Goal: Task Accomplishment & Management: Complete application form

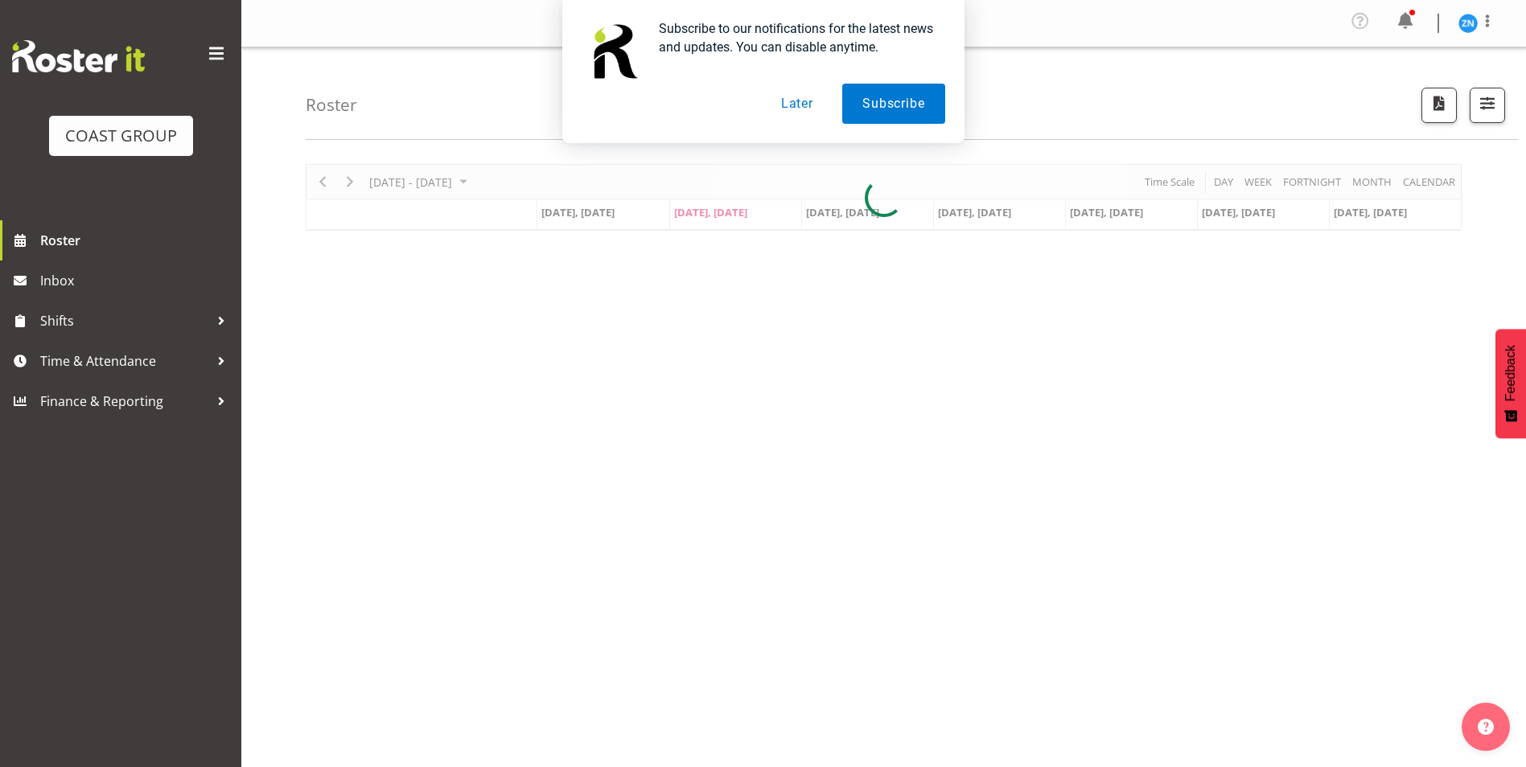
click at [814, 113] on button "Later" at bounding box center [797, 104] width 72 height 40
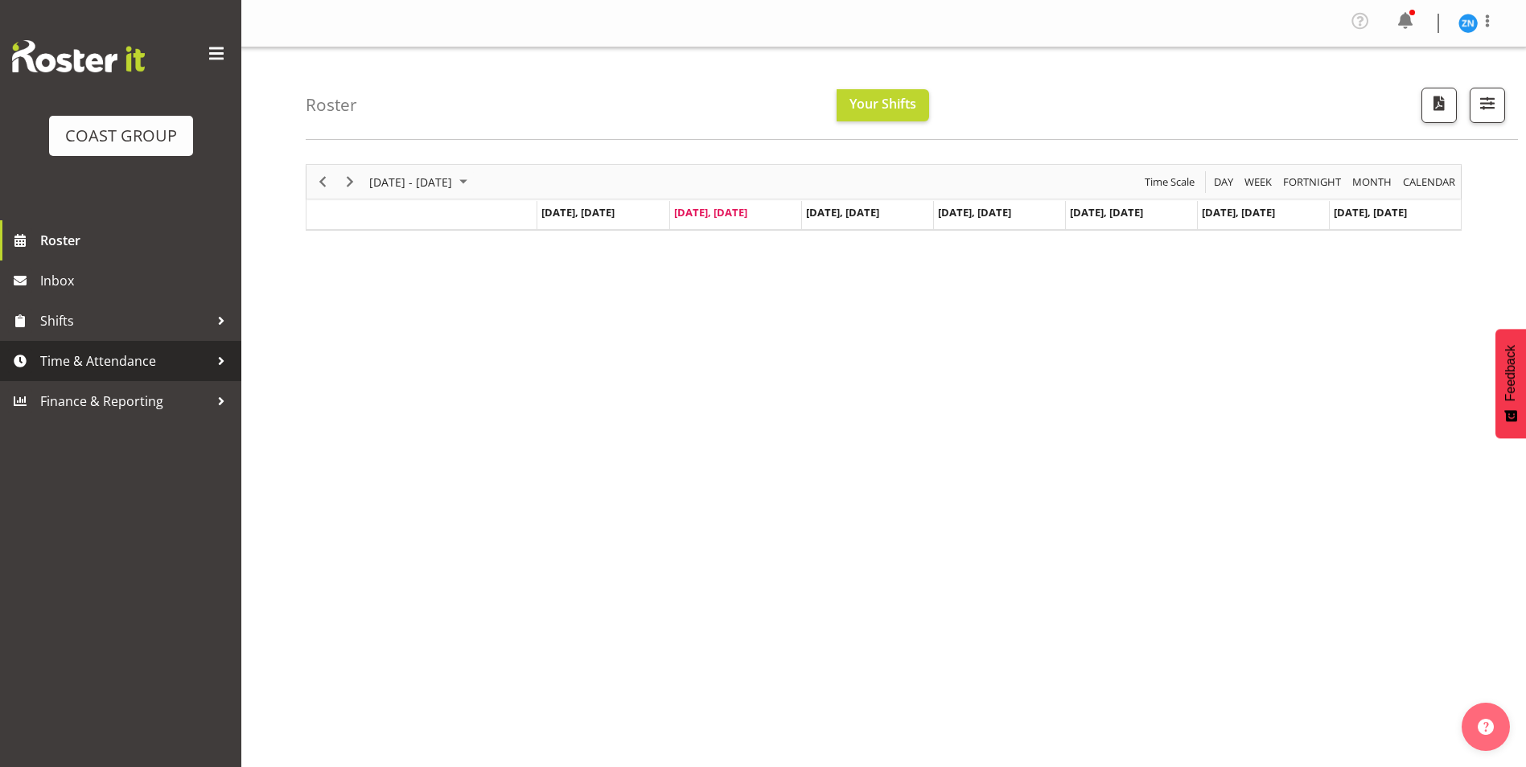
click at [94, 365] on span "Time & Attendance" at bounding box center [124, 361] width 169 height 24
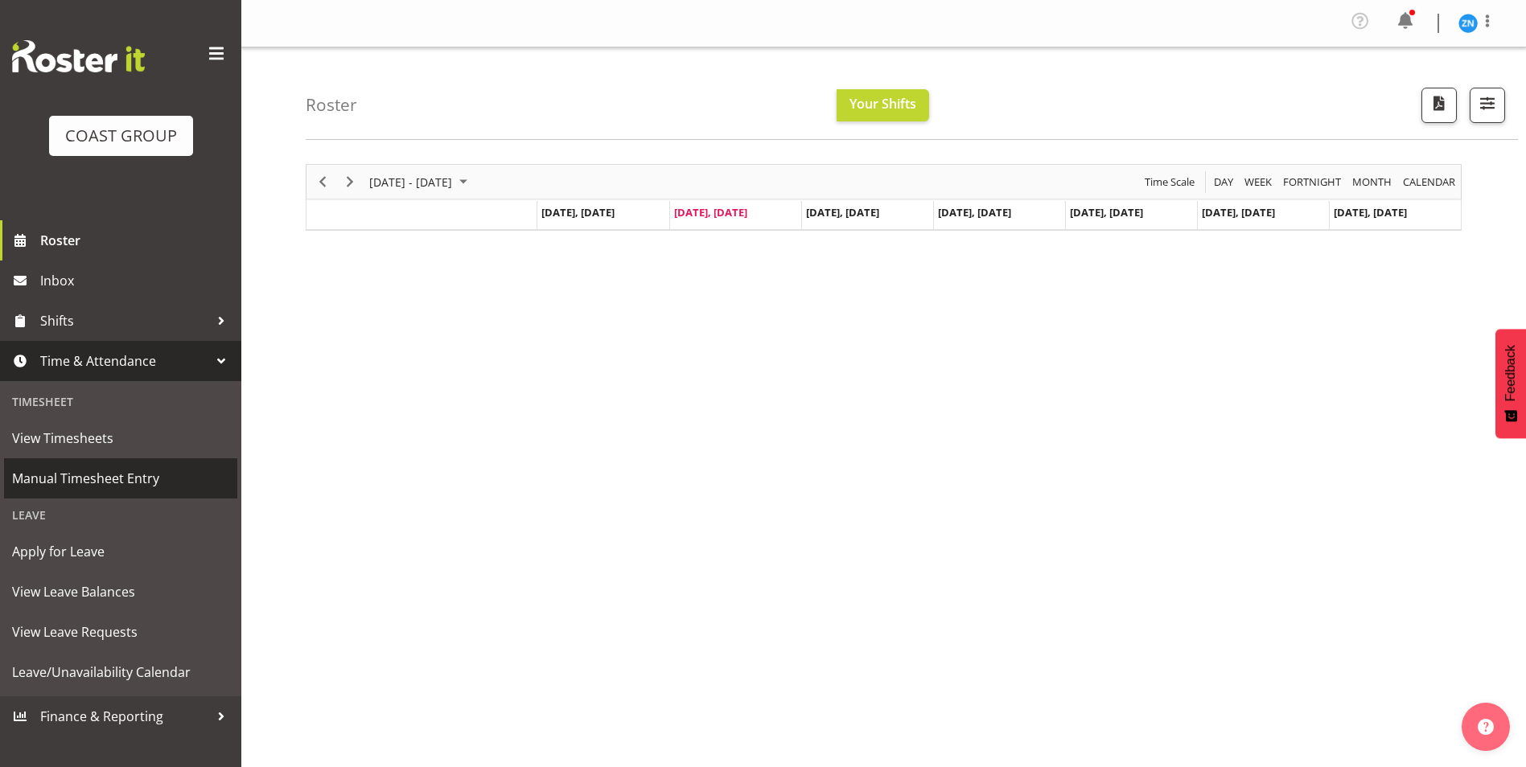
click at [96, 472] on span "Manual Timesheet Entry" at bounding box center [120, 478] width 217 height 24
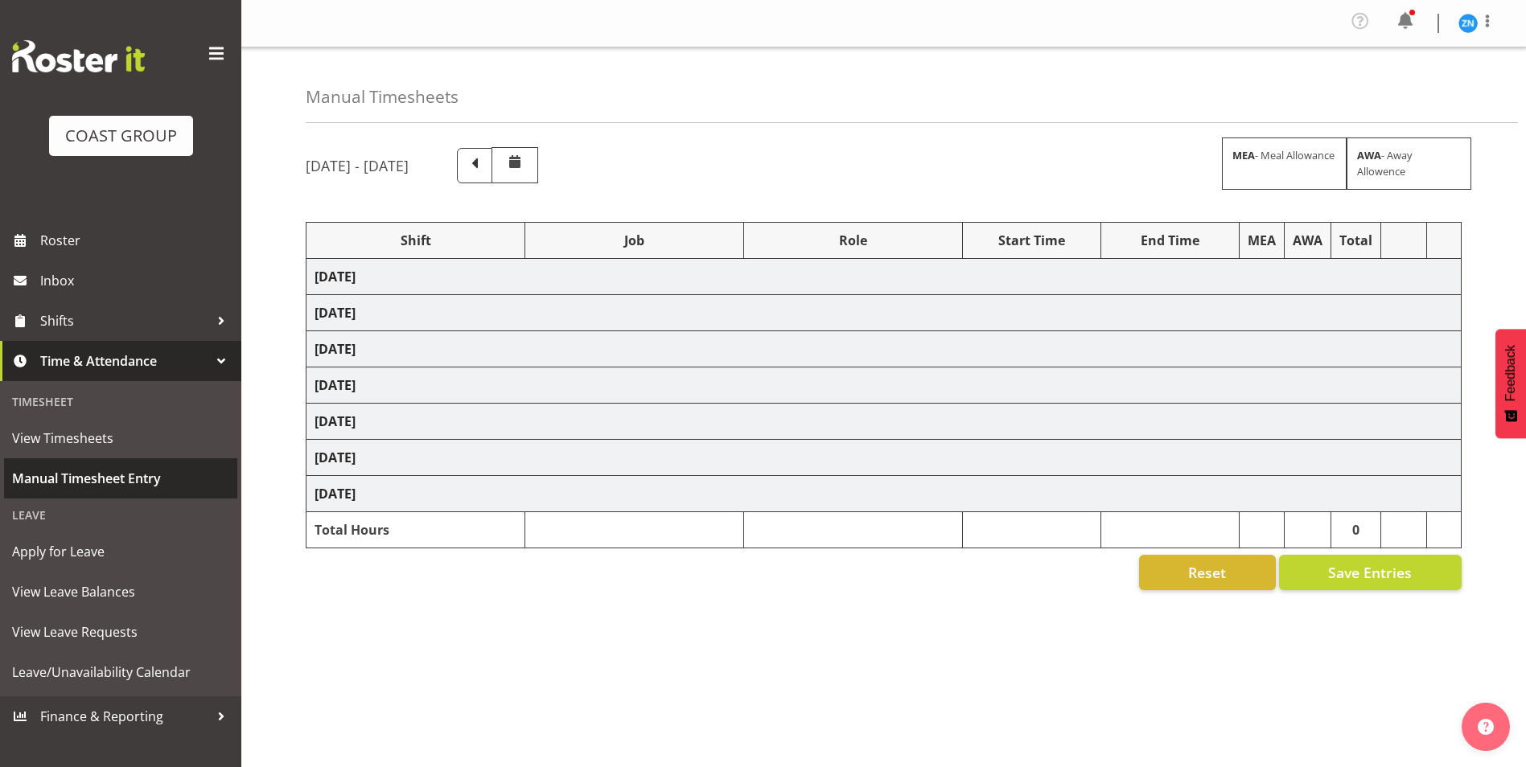
select select "81506"
select select "9062"
select select "81509"
select select "9202"
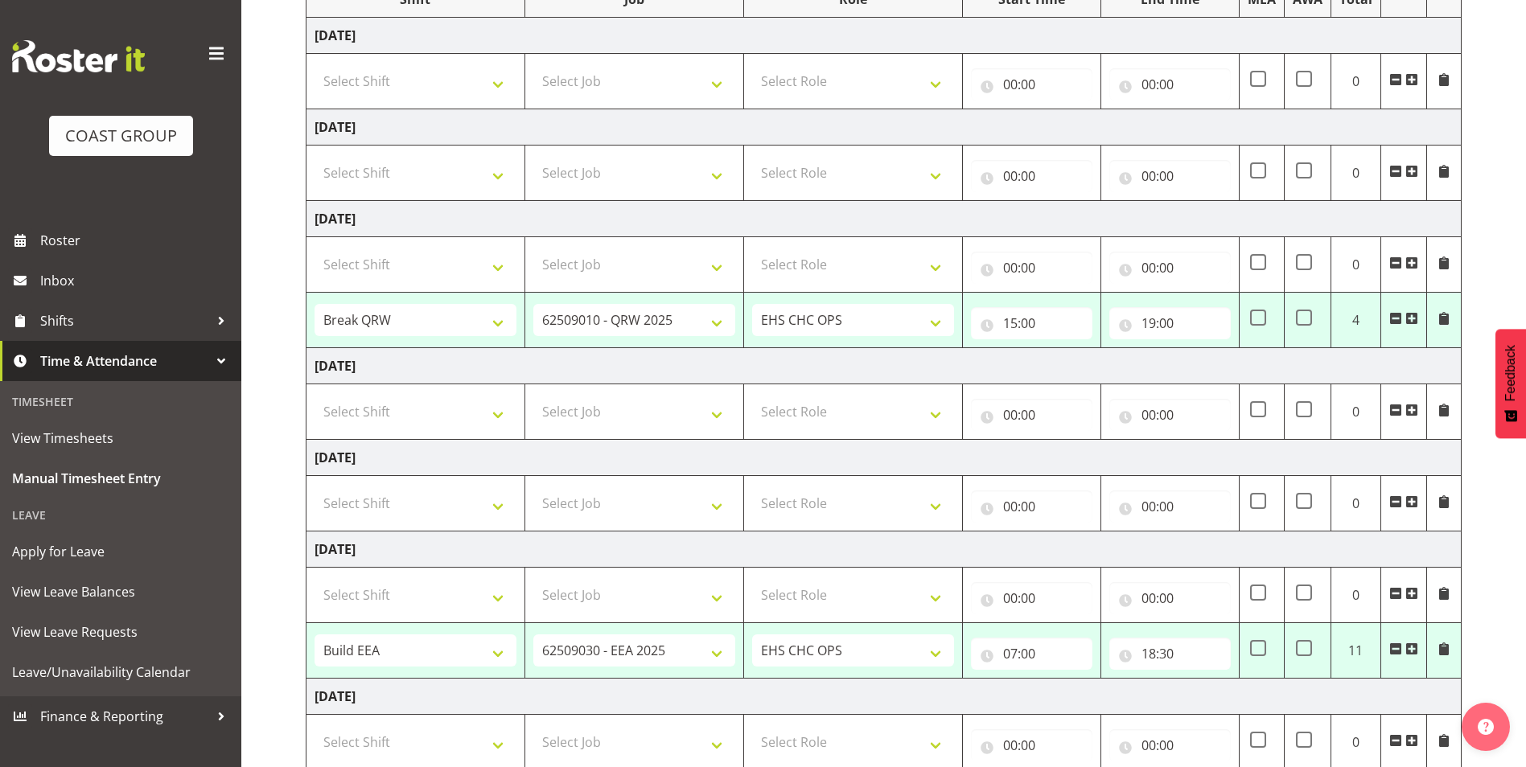
scroll to position [347, 0]
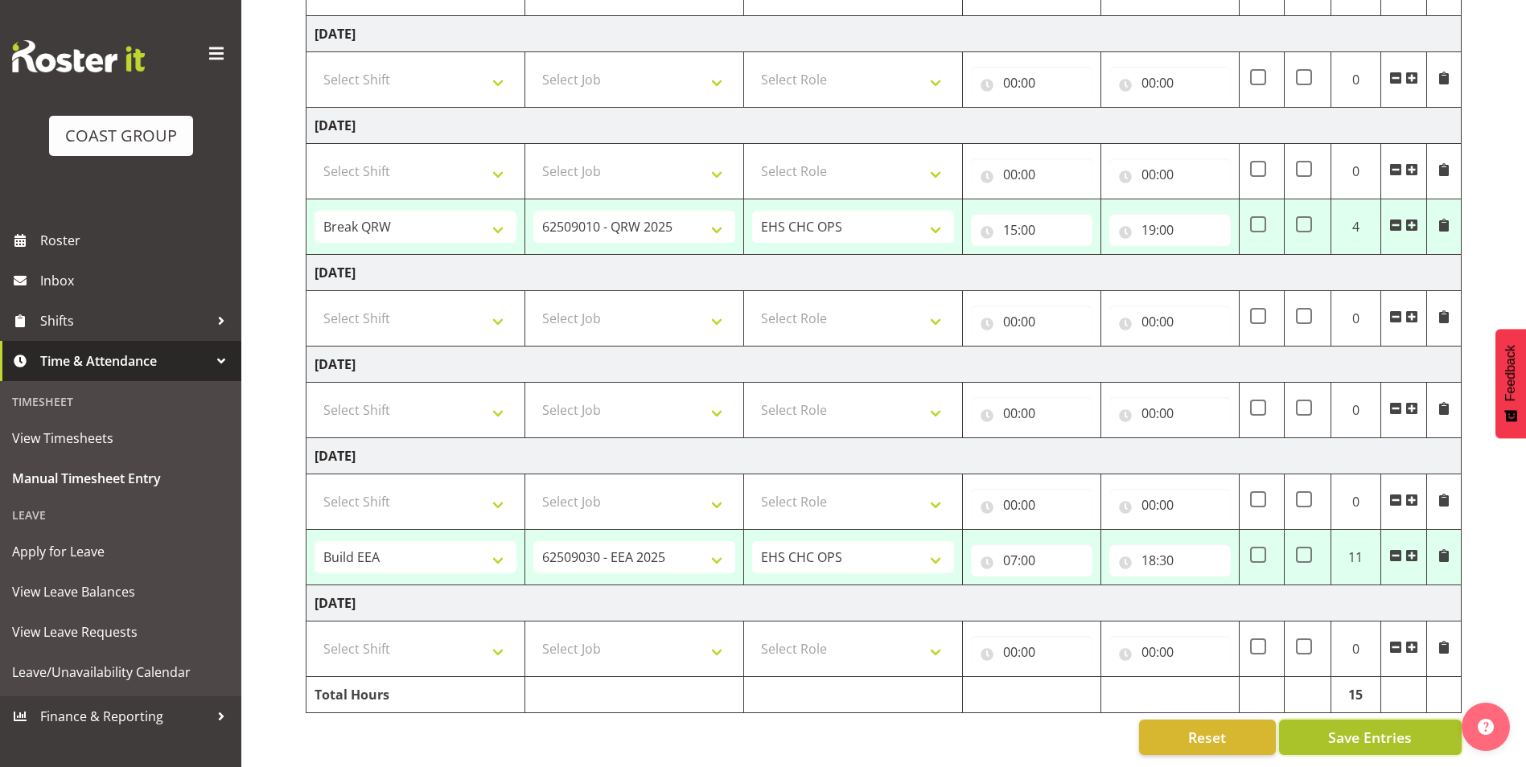
click at [1388, 727] on span "Save Entries" at bounding box center [1370, 737] width 84 height 21
select select "81506"
select select "9062"
type input "15:00"
type input "19:00"
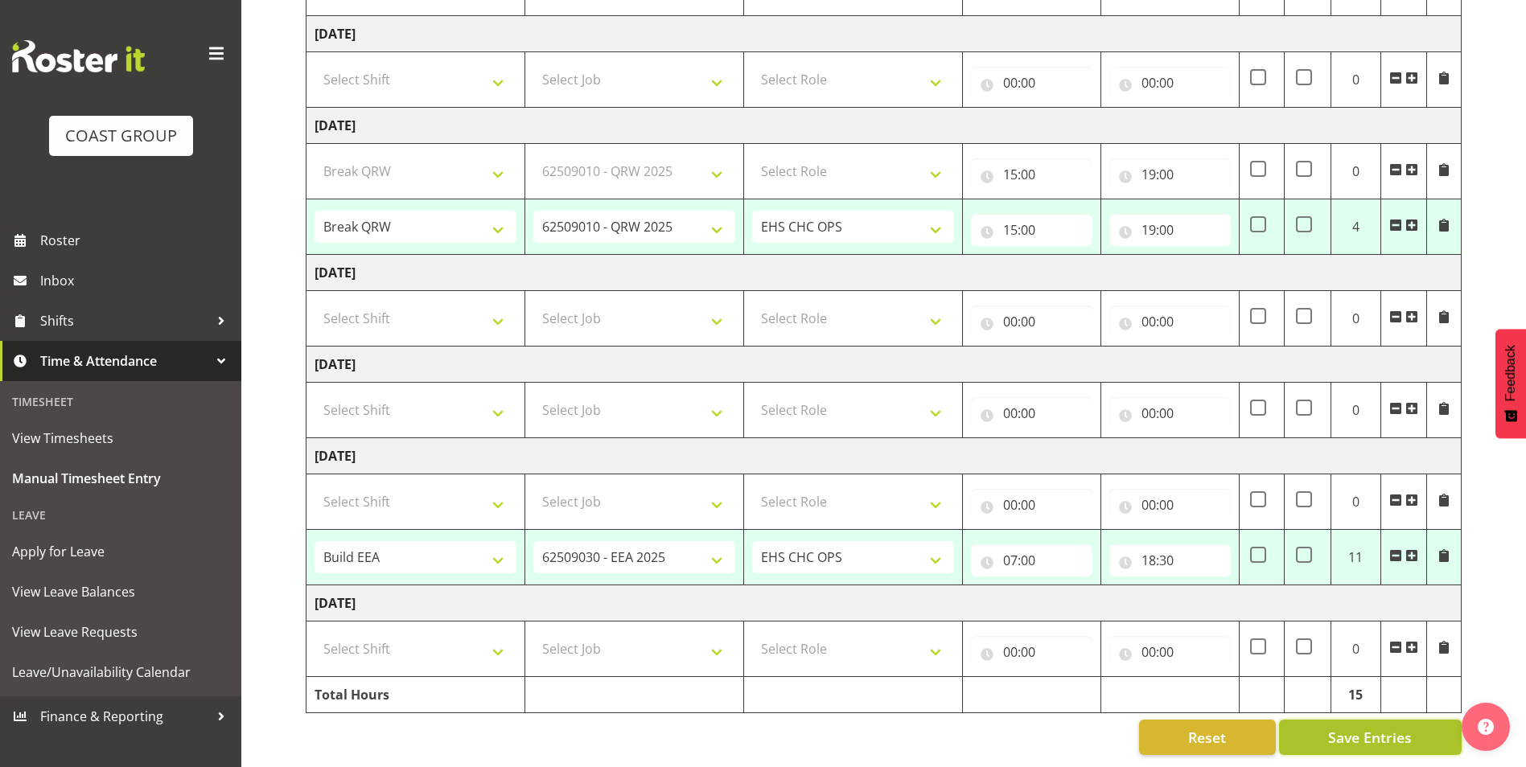
select select "81509"
select select "9202"
type input "07:00"
type input "18:30"
select select "81509"
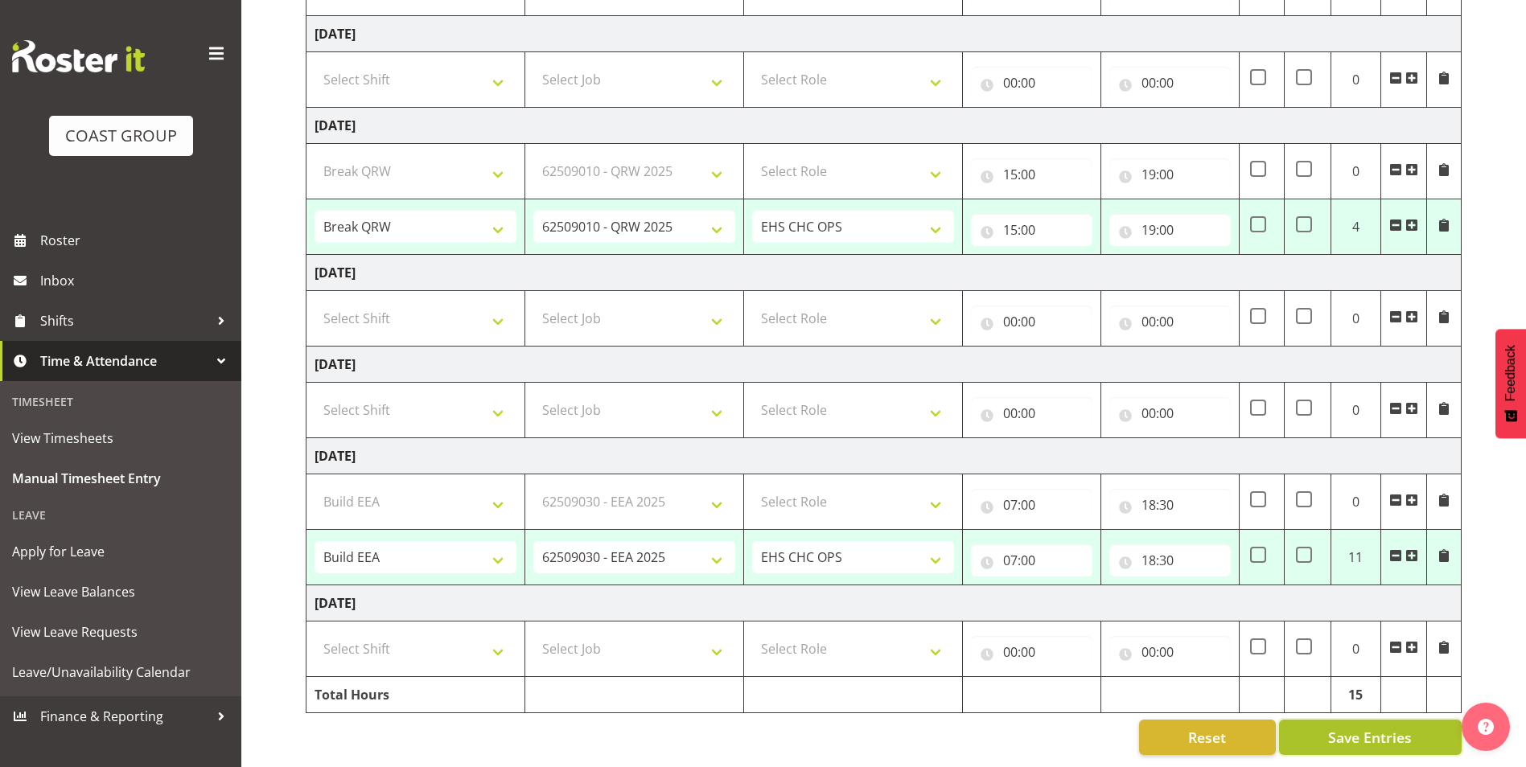
select select "9202"
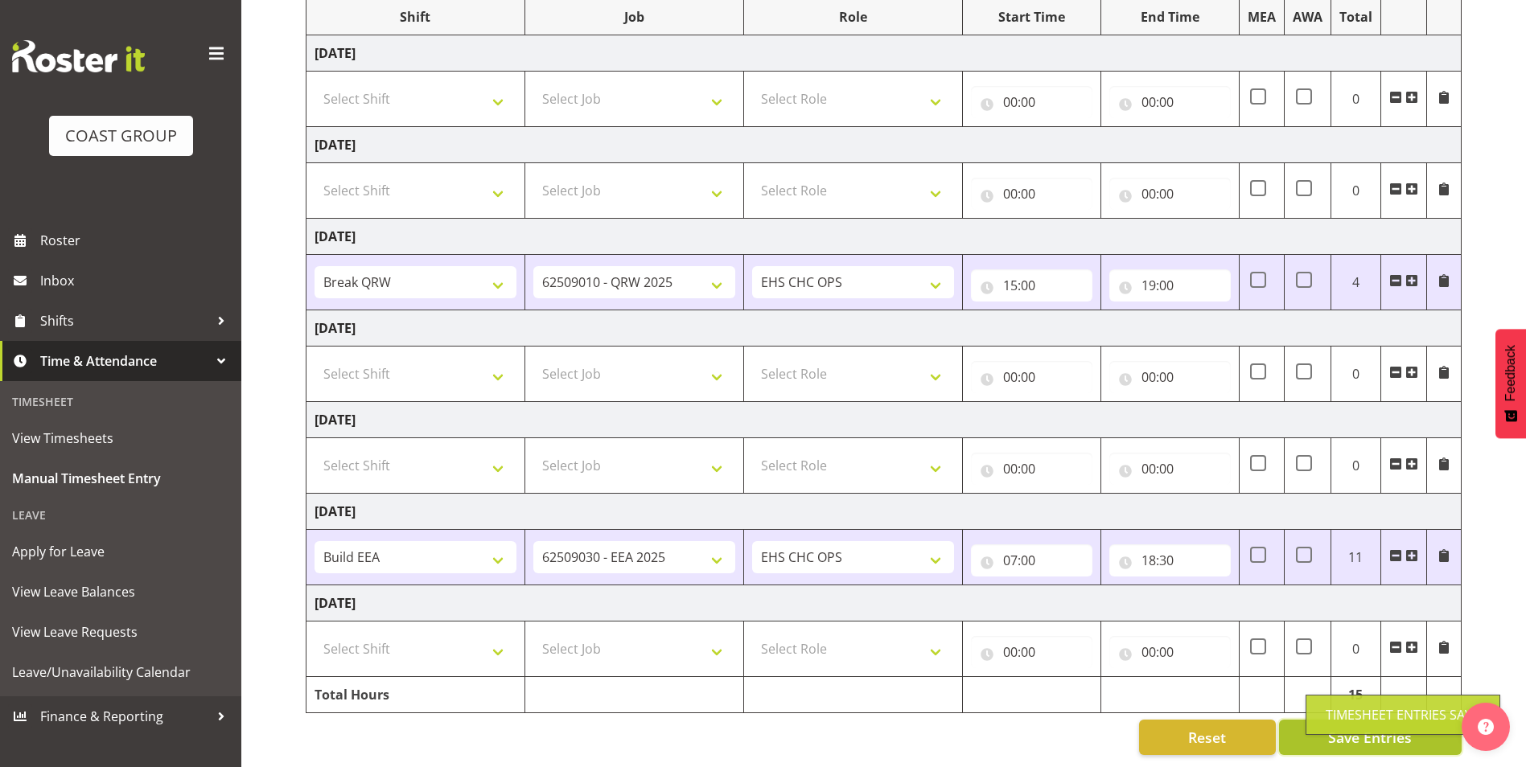
scroll to position [236, 0]
click at [1344, 727] on span "Save Entries" at bounding box center [1370, 737] width 84 height 21
